Goal: Task Accomplishment & Management: Use online tool/utility

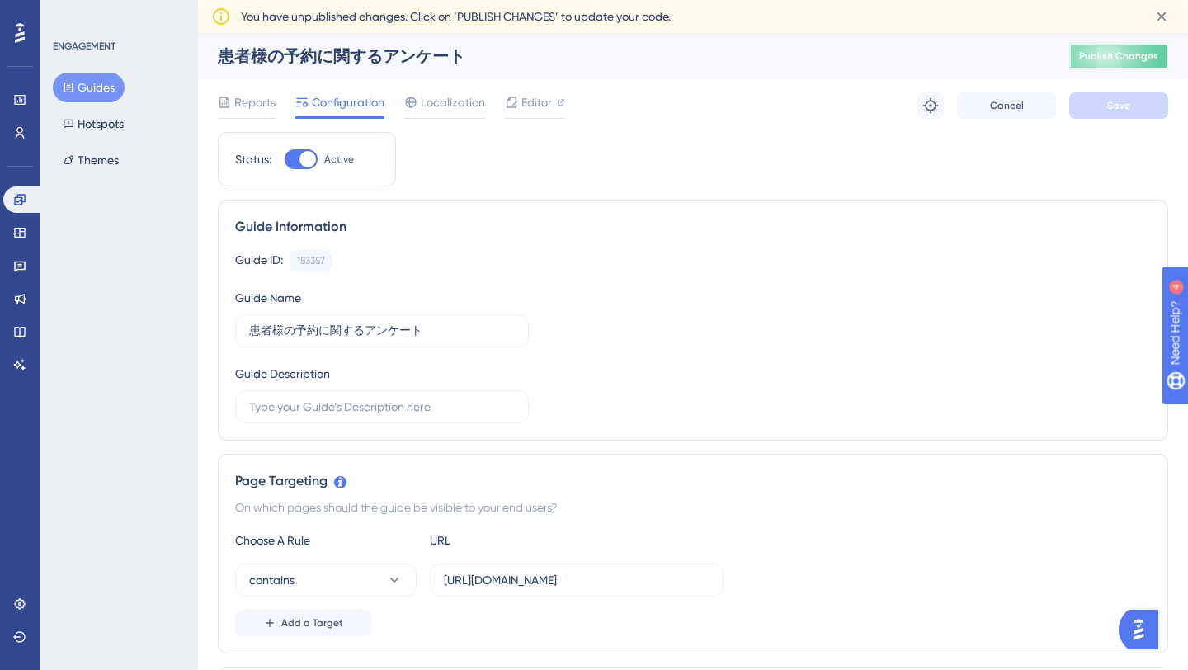
click at [1118, 60] on span "Publish Changes" at bounding box center [1118, 56] width 79 height 13
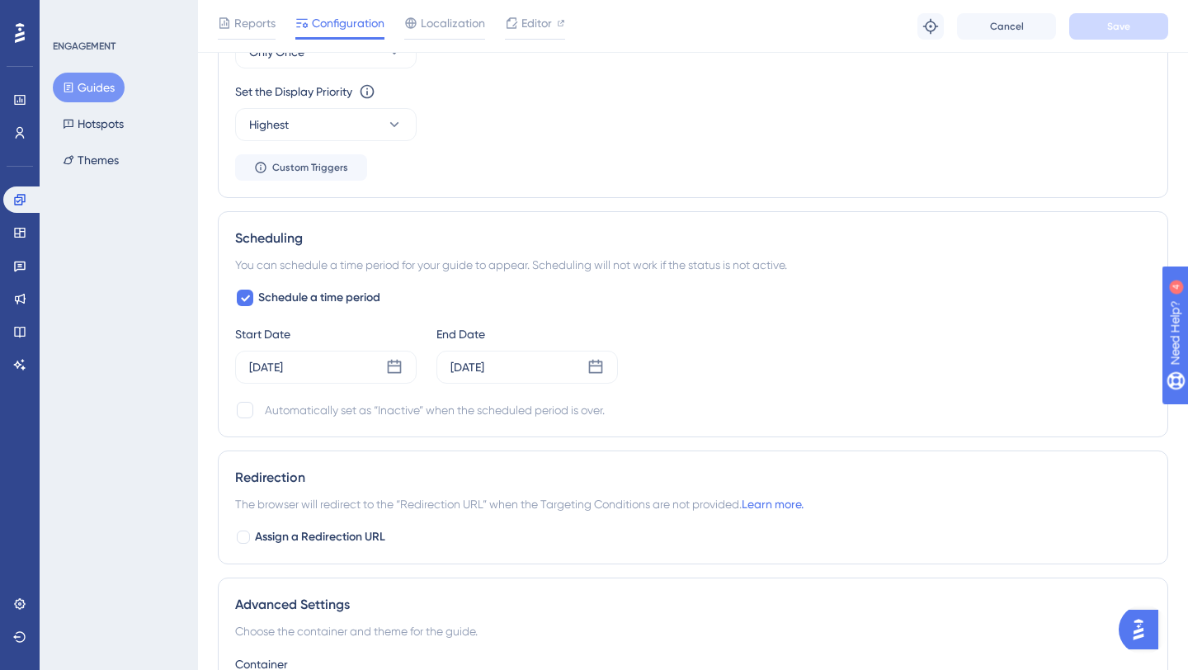
scroll to position [1087, 0]
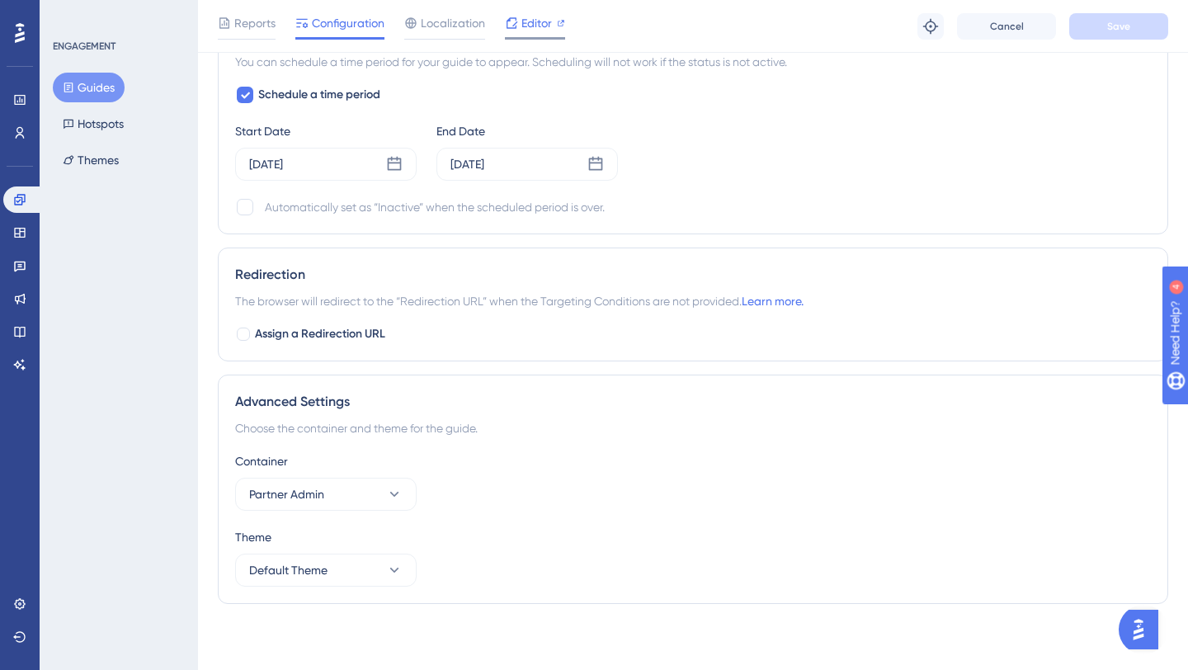
click at [545, 16] on span "Editor" at bounding box center [536, 23] width 31 height 20
